Goal: Browse casually

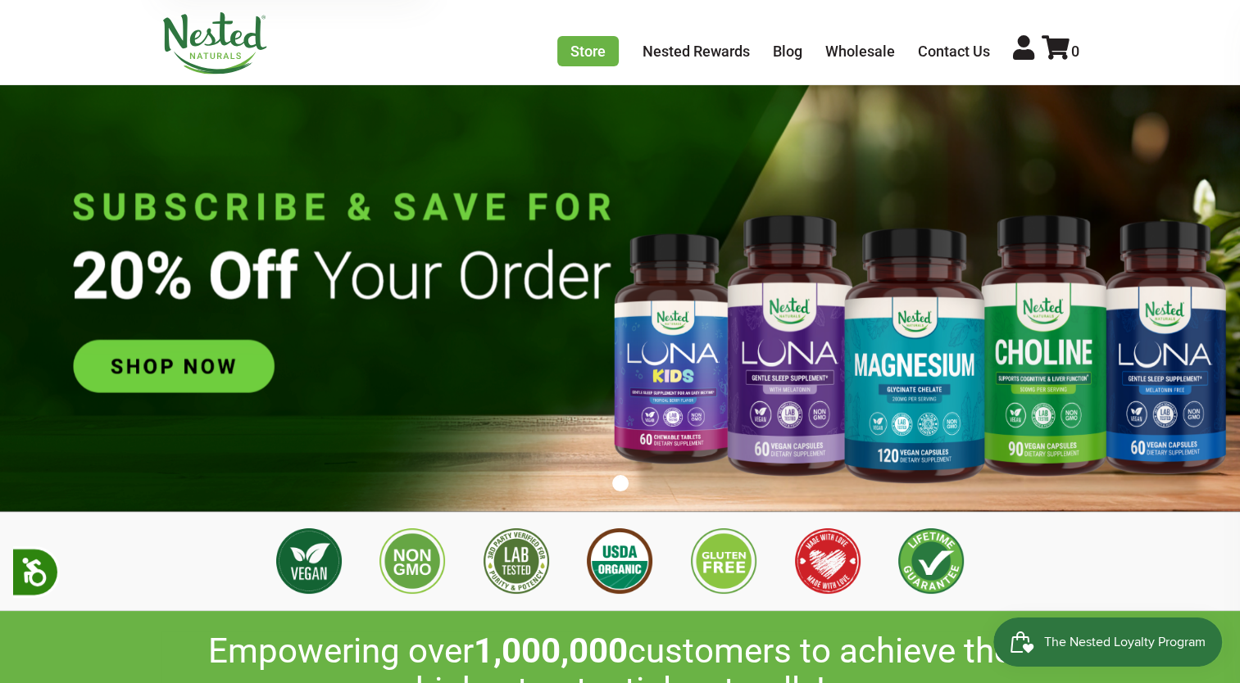
scroll to position [0, 575]
click at [164, 363] on img at bounding box center [620, 293] width 1240 height 435
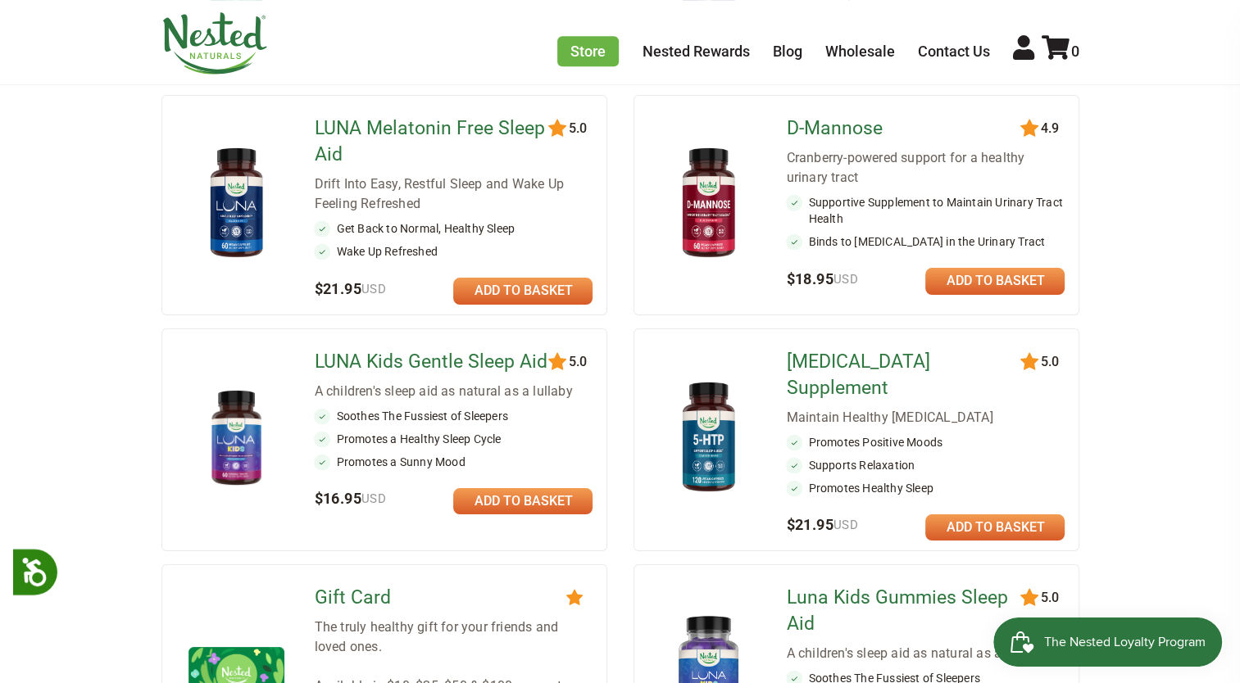
scroll to position [767, 0]
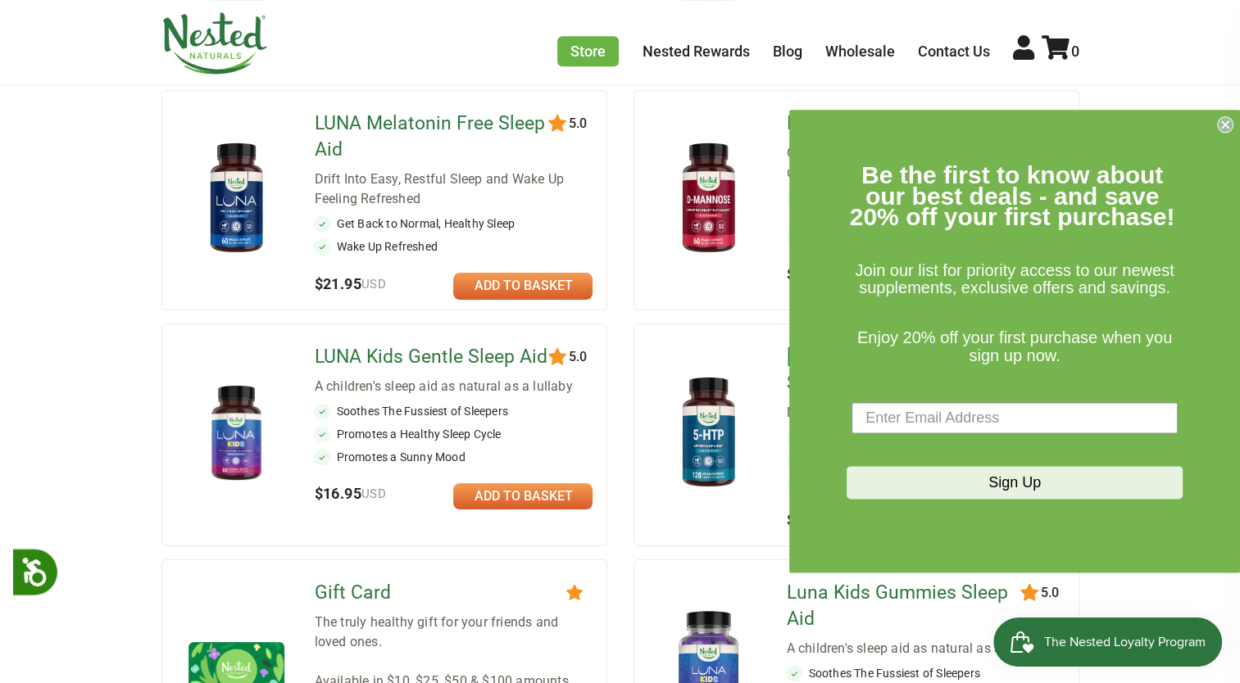
click at [1228, 125] on circle "Close dialog" at bounding box center [1225, 125] width 16 height 16
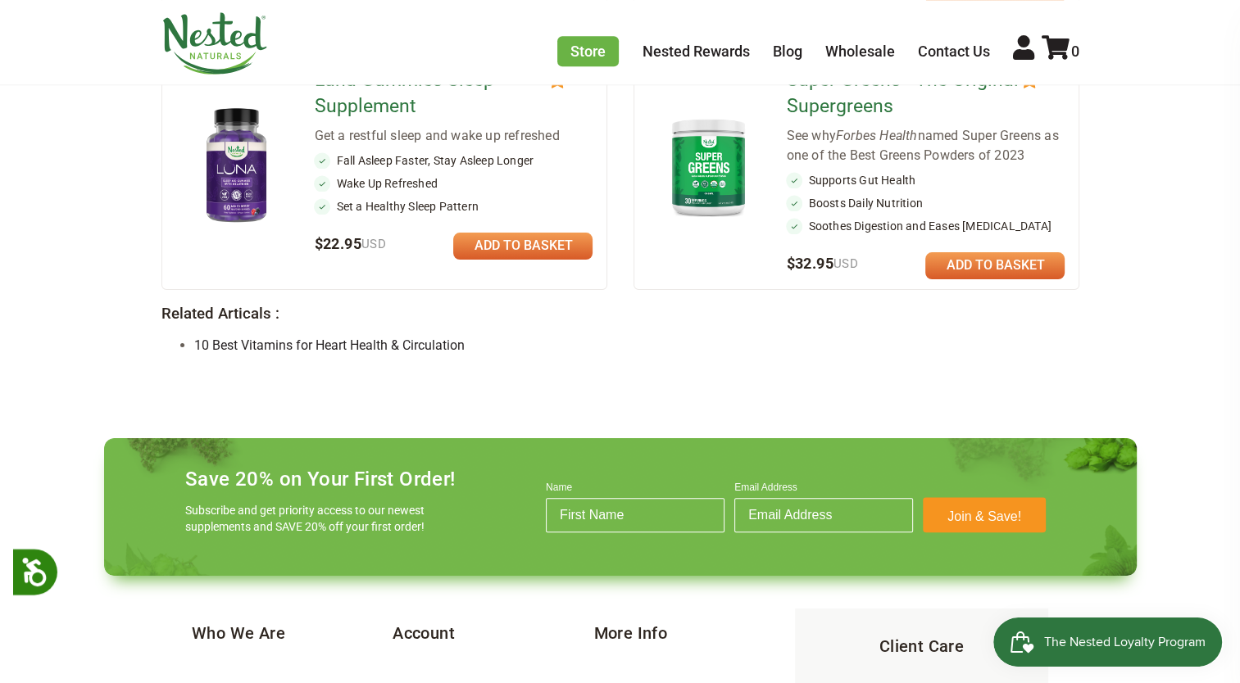
scroll to position [1765, 0]
